Goal: Browse casually

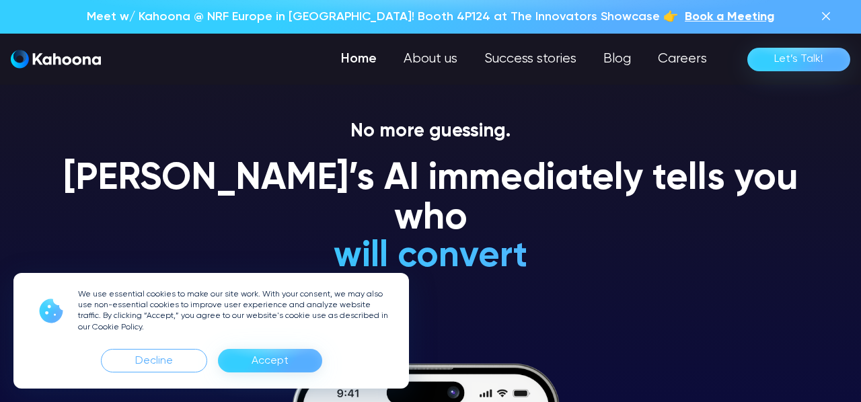
click at [265, 364] on div "Accept" at bounding box center [270, 362] width 37 height 22
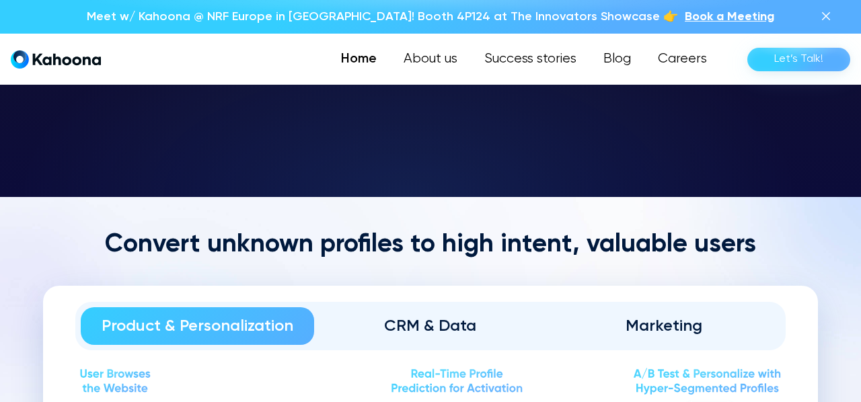
scroll to position [1219, 0]
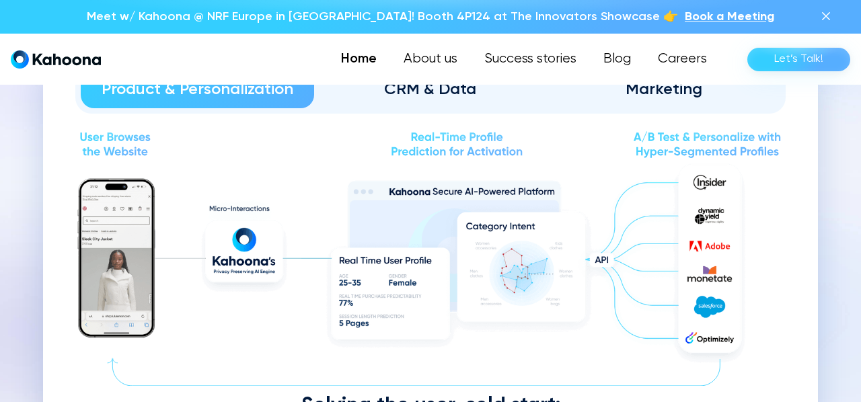
scroll to position [1456, 0]
